Goal: Task Accomplishment & Management: Complete application form

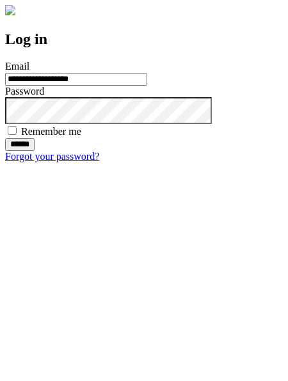
type input "**********"
click at [35, 151] on input "******" at bounding box center [19, 144] width 29 height 13
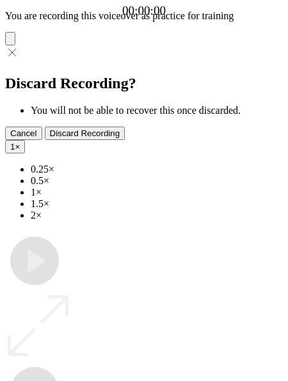
type input "**********"
